Goal: Transaction & Acquisition: Download file/media

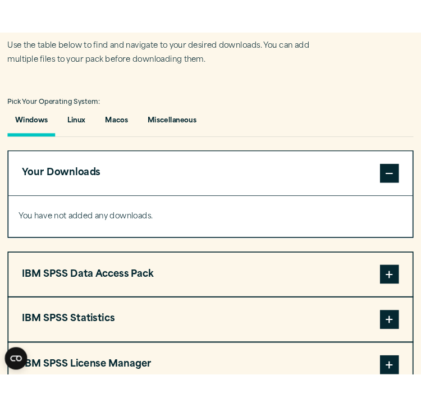
scroll to position [697, 0]
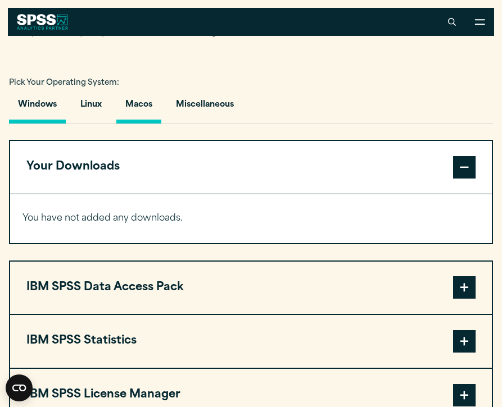
click at [143, 102] on button "Macos" at bounding box center [138, 108] width 45 height 32
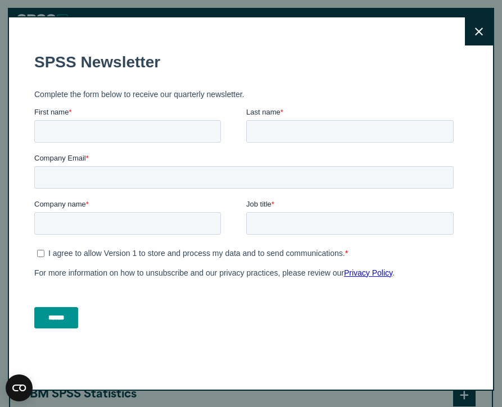
click at [477, 29] on icon at bounding box center [479, 32] width 8 height 8
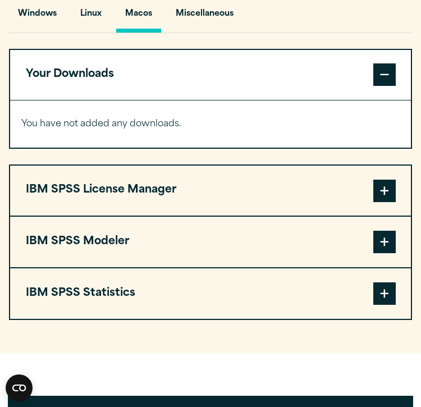
scroll to position [852, 0]
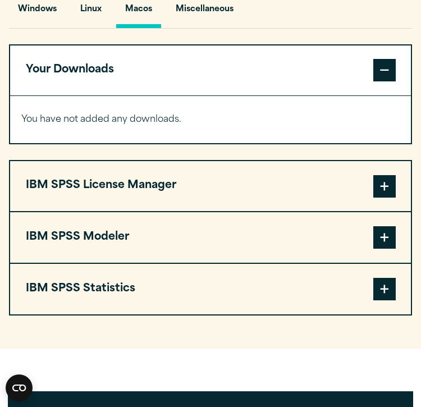
click at [89, 301] on button "IBM SPSS Statistics" at bounding box center [210, 289] width 401 height 51
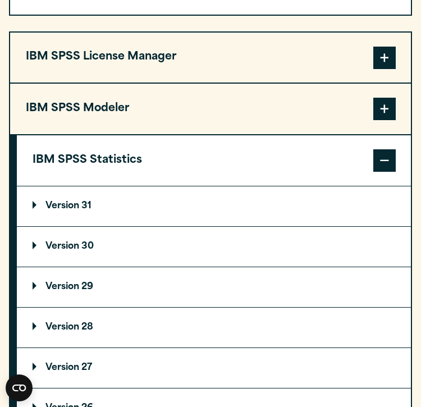
scroll to position [981, 0]
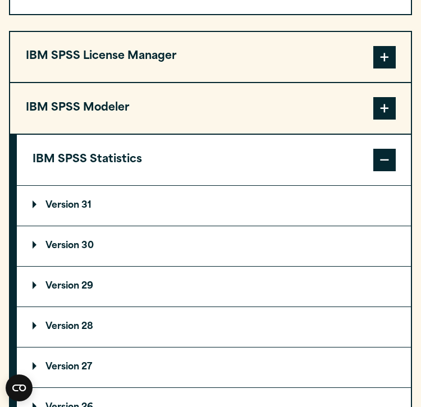
click at [85, 251] on p "Version 30" at bounding box center [63, 246] width 61 height 9
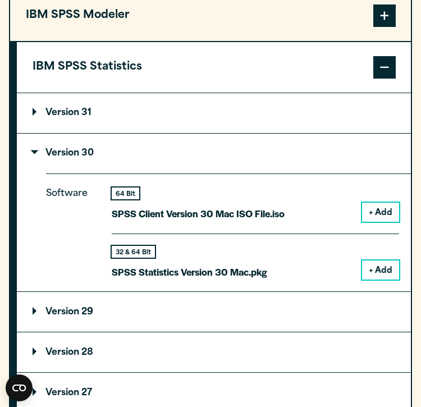
scroll to position [1082, 0]
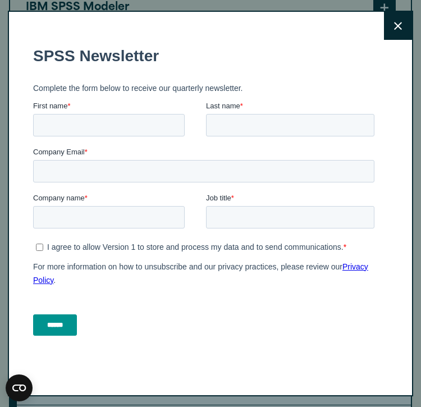
click at [398, 39] on button "Close" at bounding box center [398, 26] width 28 height 28
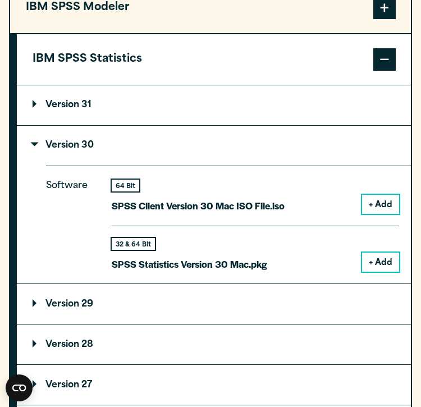
click at [380, 208] on button "+ Add" at bounding box center [380, 204] width 37 height 19
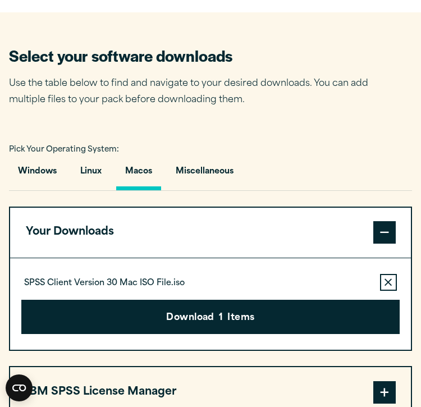
scroll to position [691, 0]
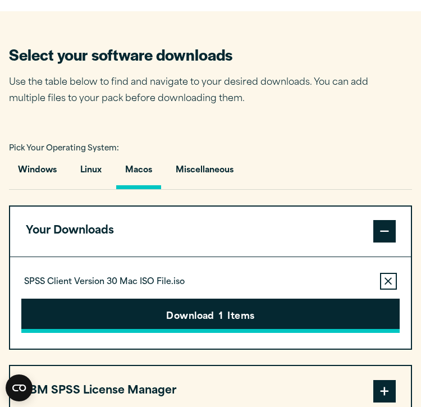
click at [212, 324] on button "Download 1 Items" at bounding box center [210, 316] width 378 height 35
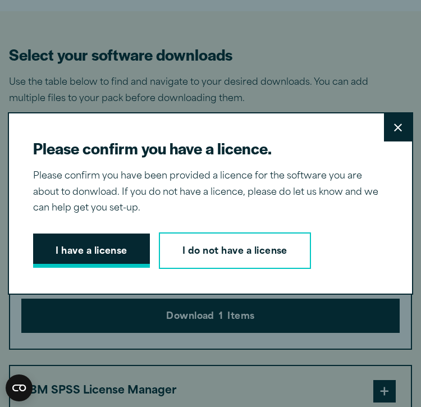
click at [100, 254] on button "I have a license" at bounding box center [91, 251] width 117 height 35
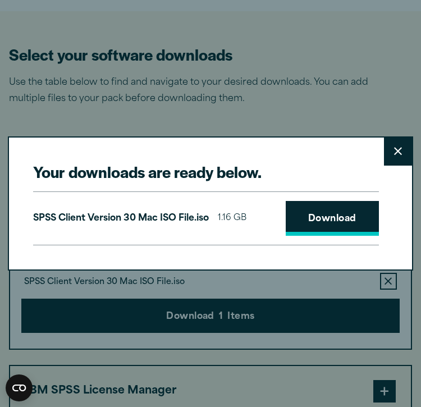
click at [300, 221] on link "Download" at bounding box center [332, 218] width 93 height 35
click at [405, 146] on button "Close" at bounding box center [398, 152] width 28 height 28
